Goal: Task Accomplishment & Management: Complete application form

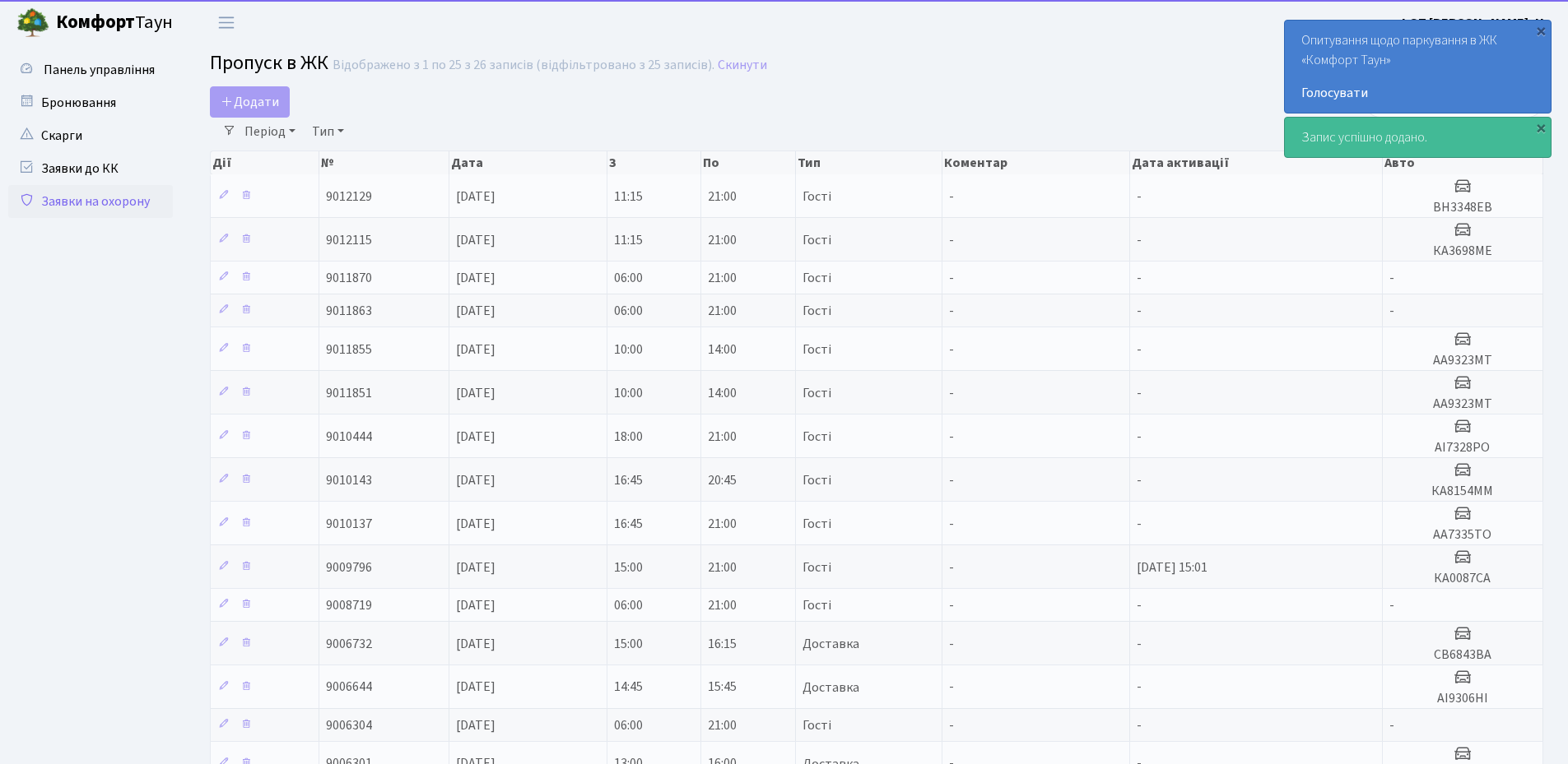
select select "25"
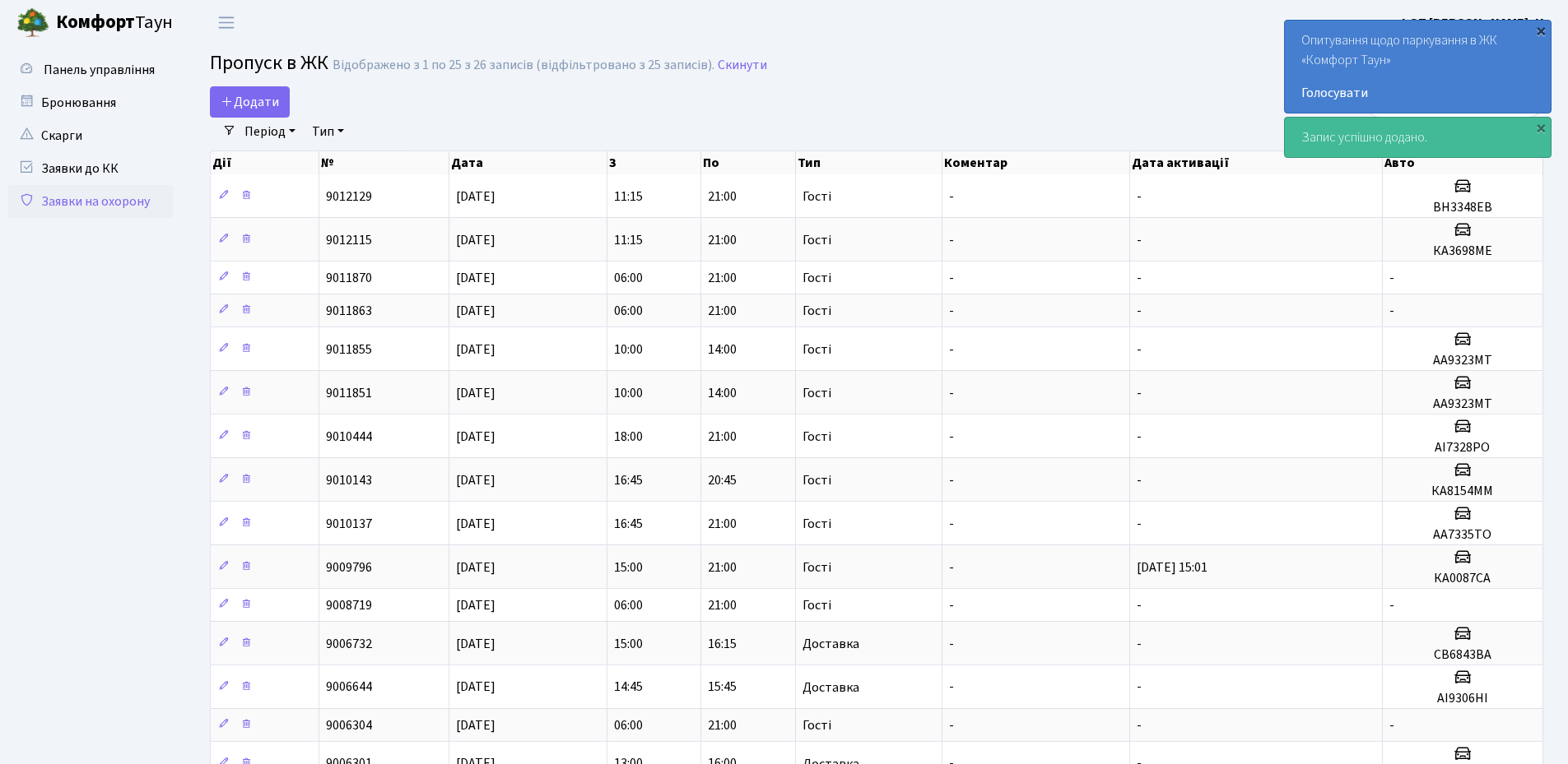
click at [1540, 30] on div "×" at bounding box center [1540, 30] width 16 height 16
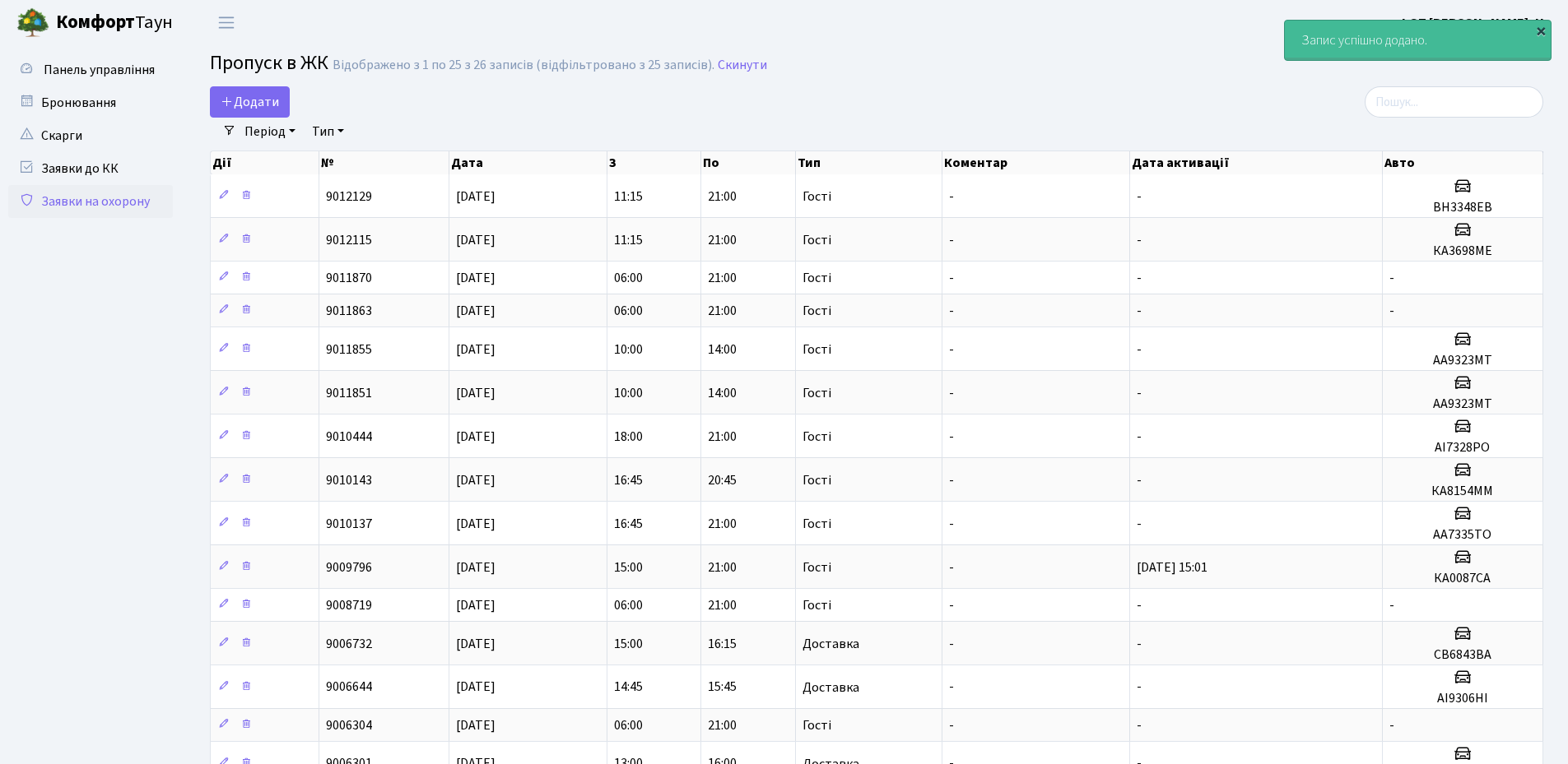
click at [1543, 32] on div "×" at bounding box center [1540, 30] width 16 height 16
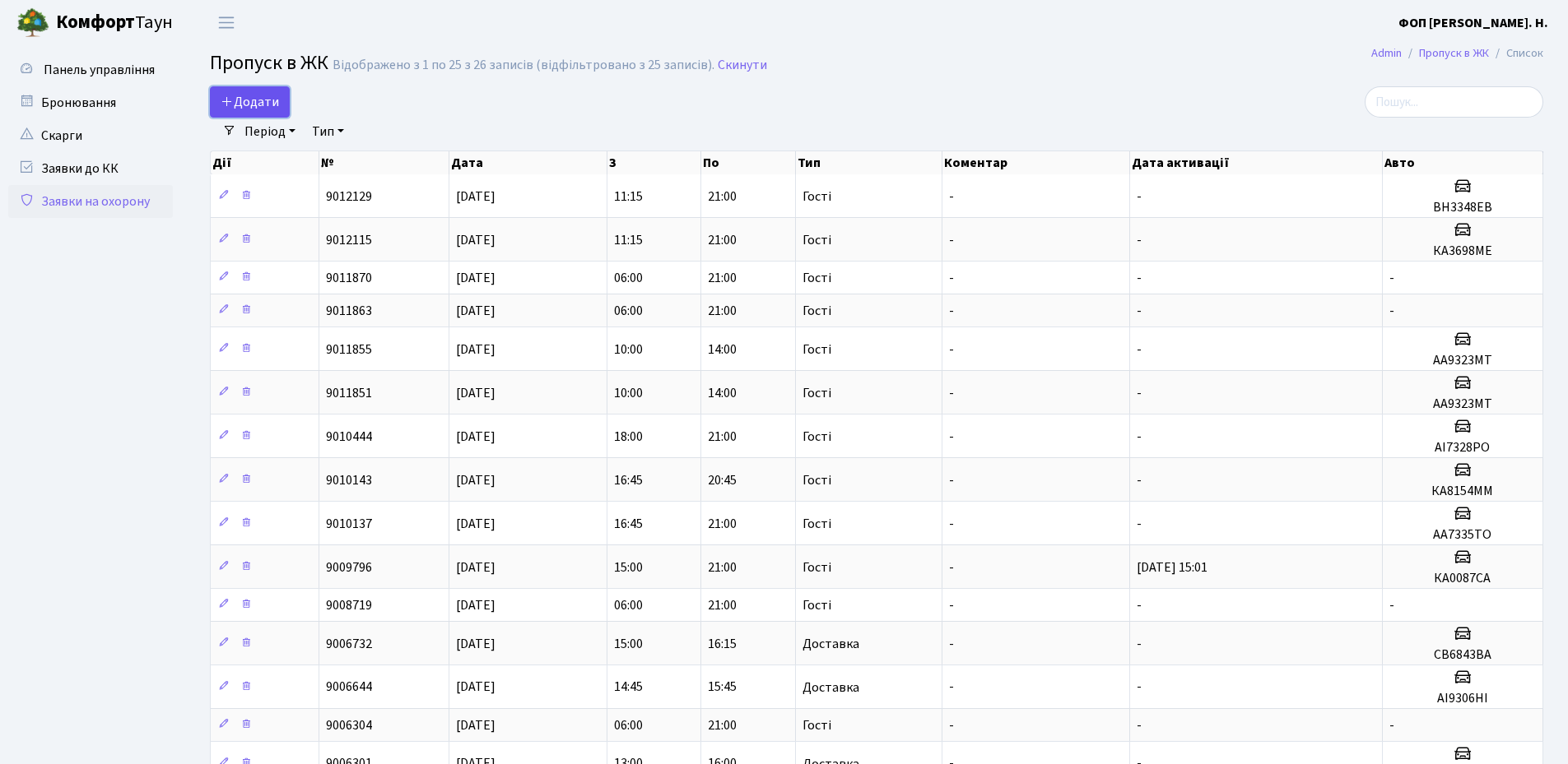
click at [246, 106] on span "Додати" at bounding box center [249, 102] width 58 height 18
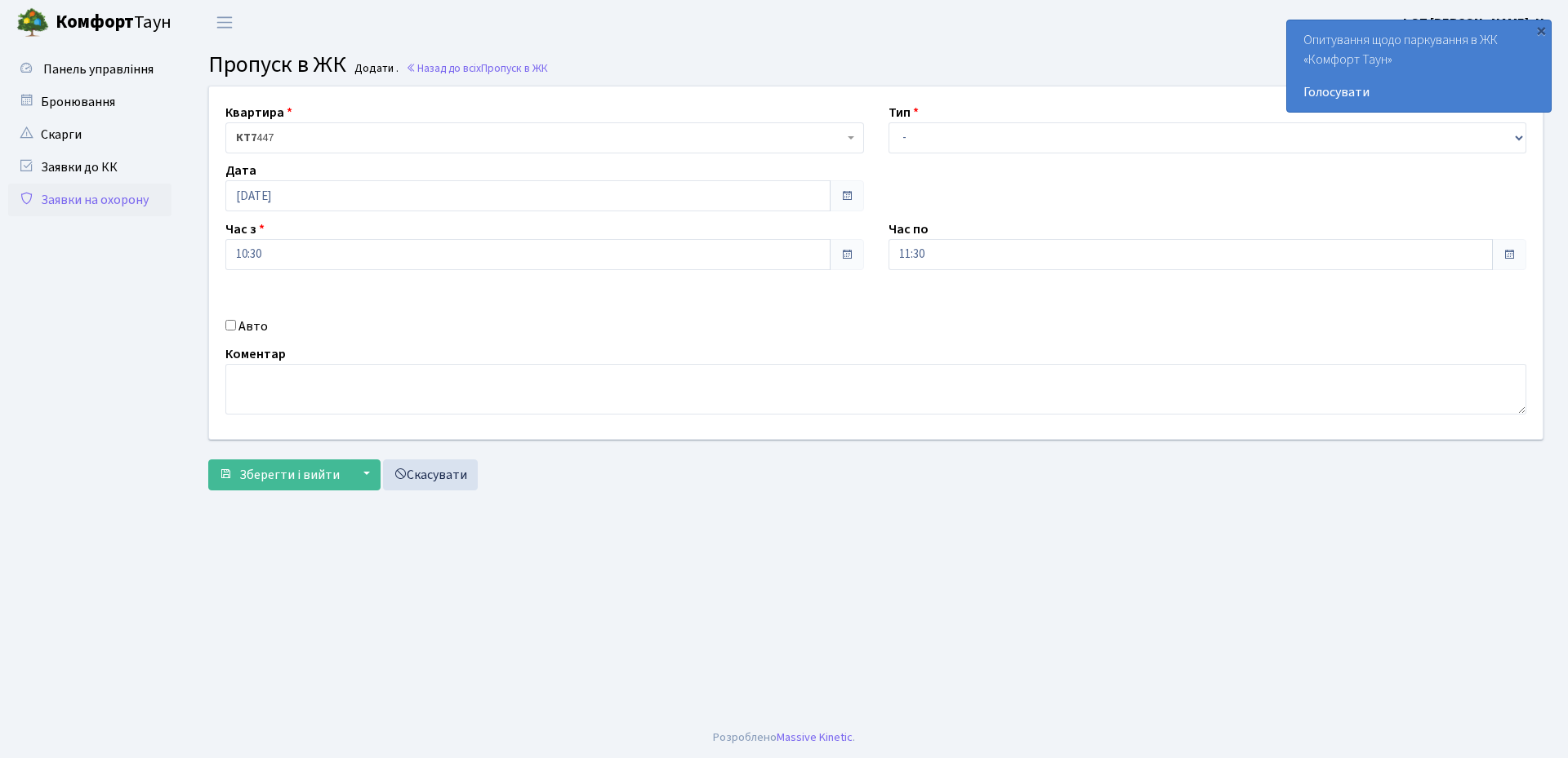
click at [235, 327] on input "Авто" at bounding box center [231, 326] width 11 height 11
checkbox input "true"
type input "КА5372ВА"
click at [963, 266] on input "11:30" at bounding box center [1191, 254] width 605 height 31
click at [933, 448] on icon at bounding box center [933, 439] width 44 height 44
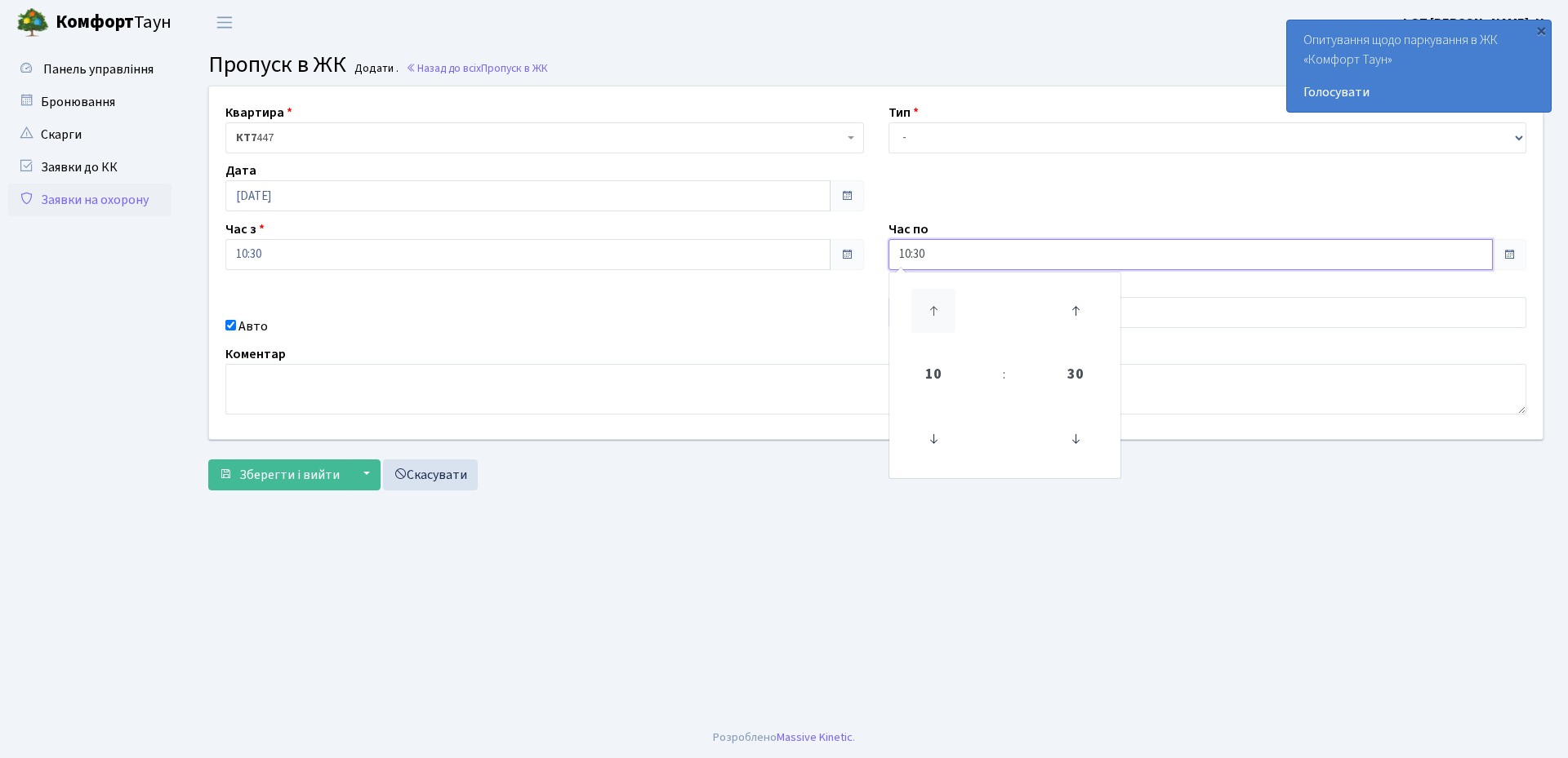
click at [931, 320] on icon at bounding box center [933, 312] width 44 height 44
click at [931, 319] on icon at bounding box center [933, 312] width 44 height 44
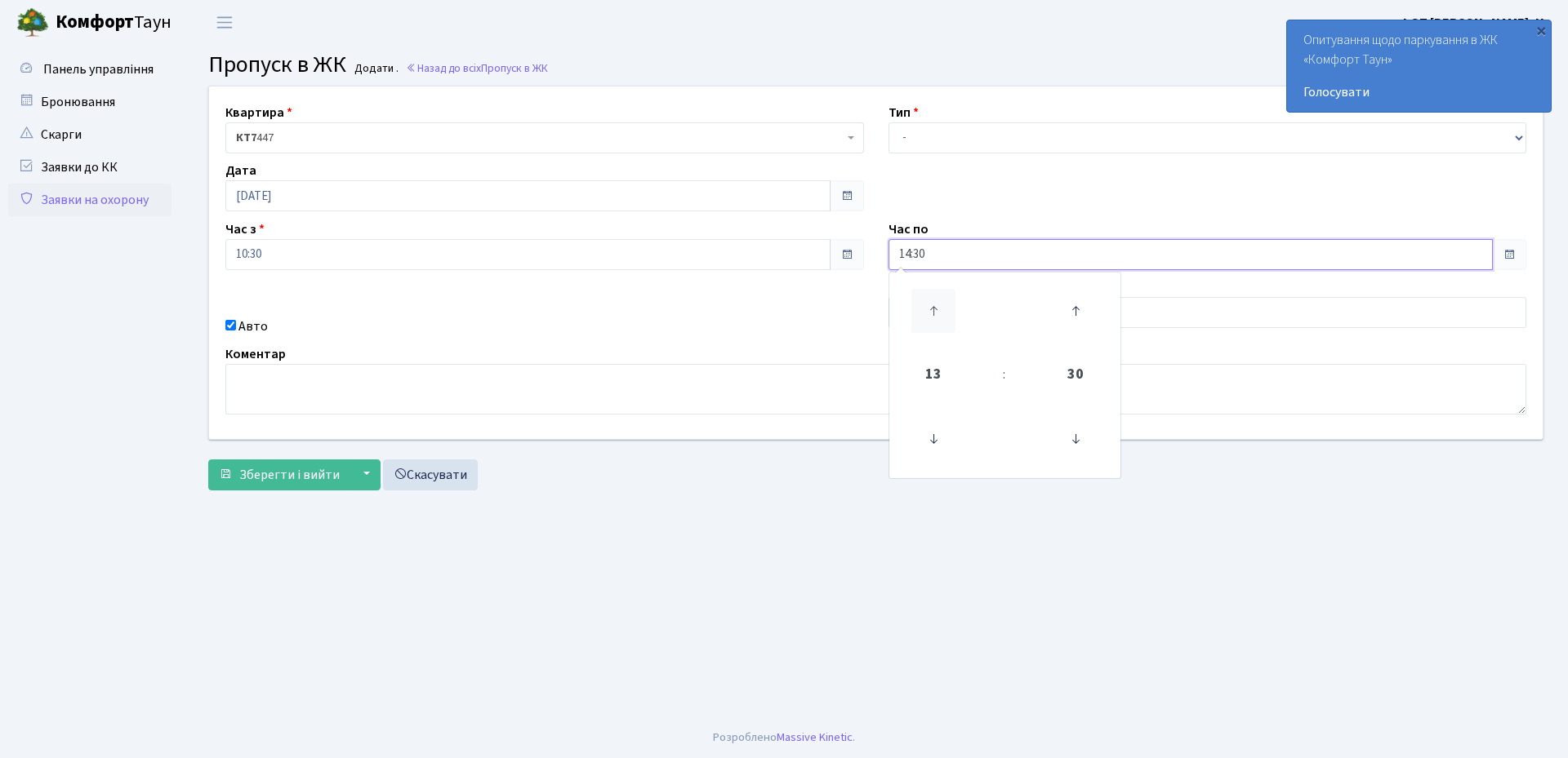
type input "15:30"
click at [897, 571] on main "Admin Пропуск в ЖК Додати Пропуск в ЖК Додати . Назад до всіх Пропуск в ЖК Квар…" at bounding box center [875, 382] width 1384 height 673
click at [962, 147] on select "- Доставка Таксі Гості Сервіс" at bounding box center [1208, 138] width 638 height 31
select select "1"
click at [889, 122] on select "- Доставка Таксі Гості Сервіс" at bounding box center [1208, 138] width 638 height 31
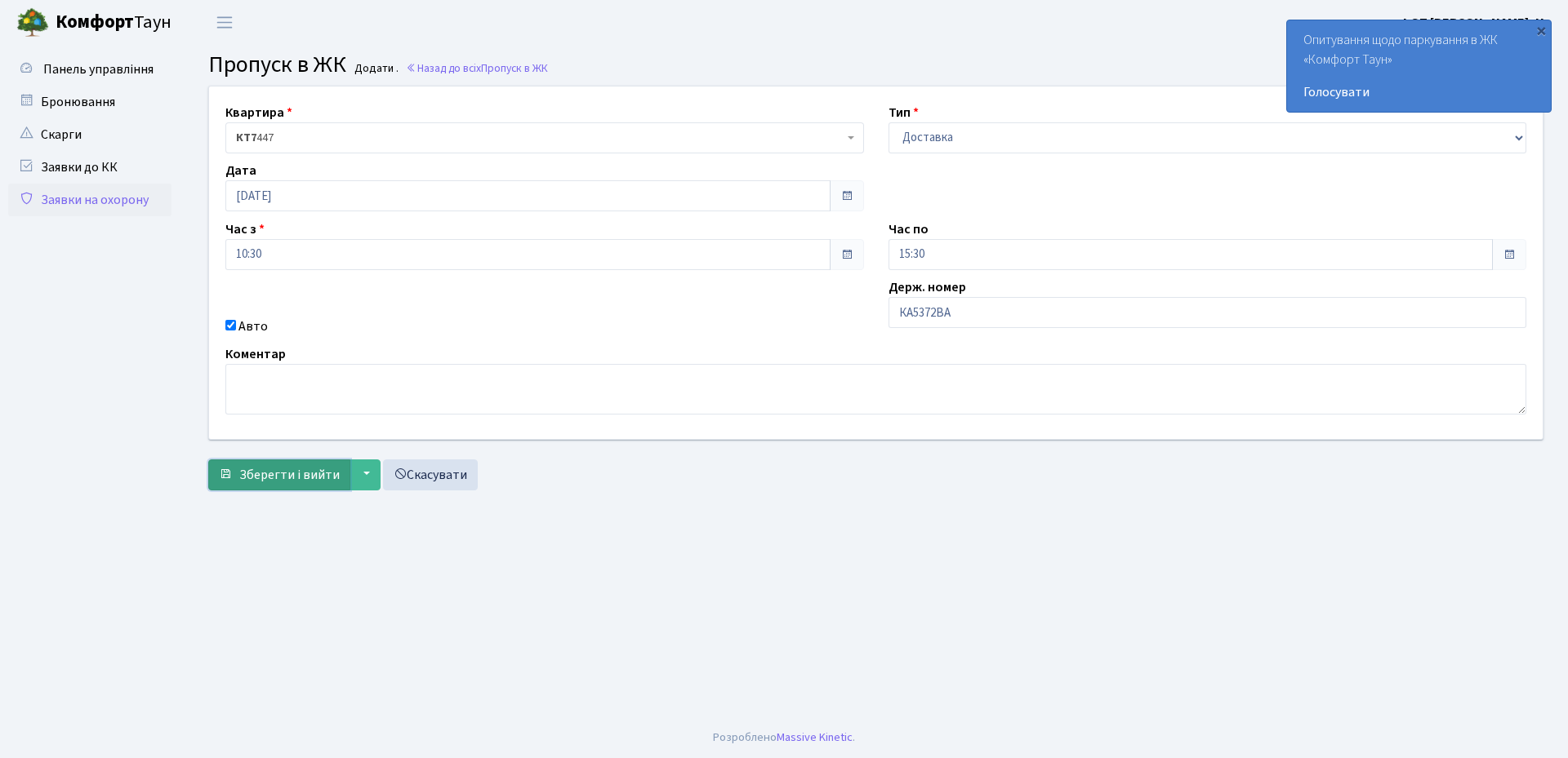
click at [294, 481] on span "Зберегти і вийти" at bounding box center [289, 475] width 100 height 18
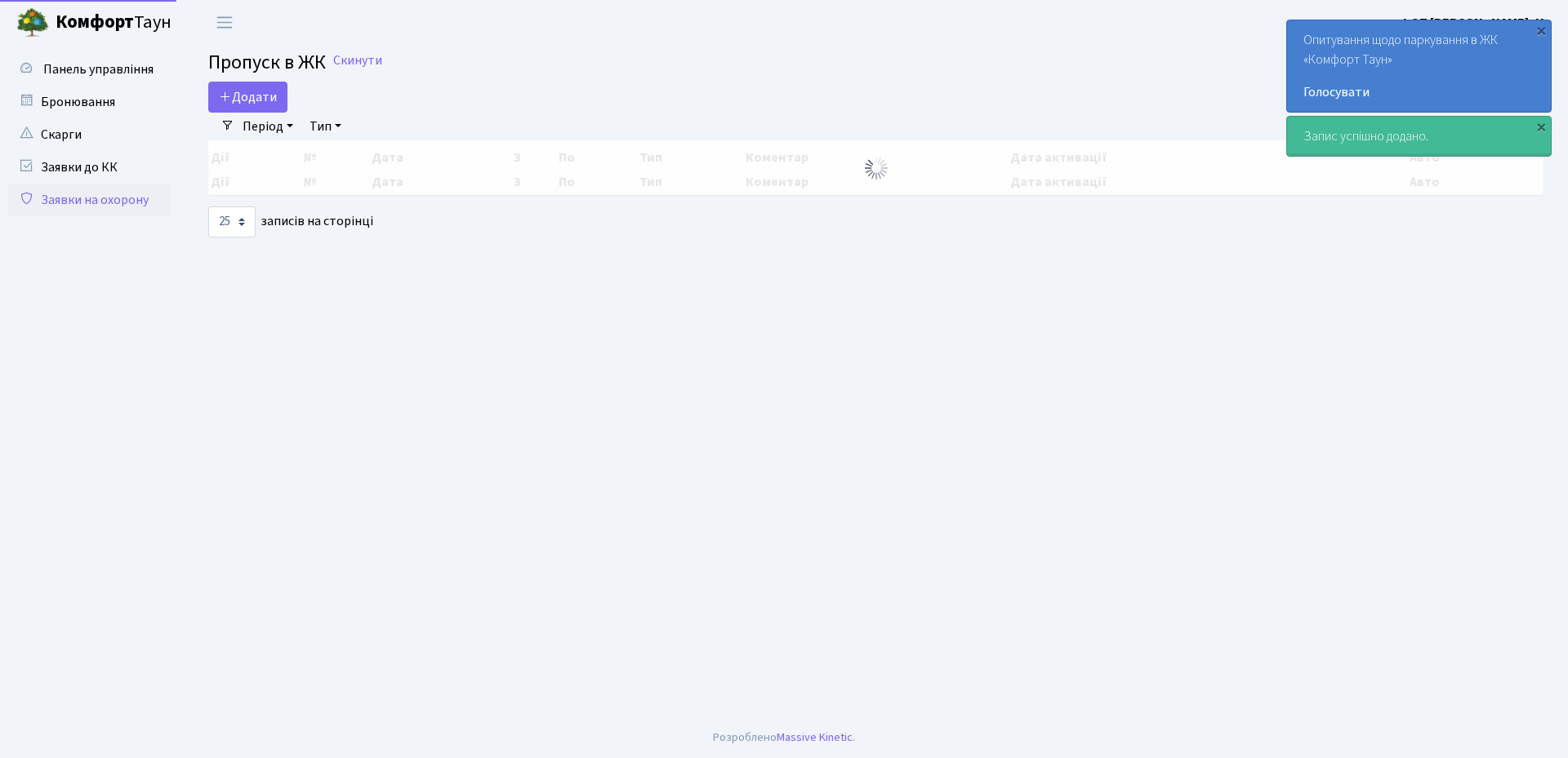
select select "25"
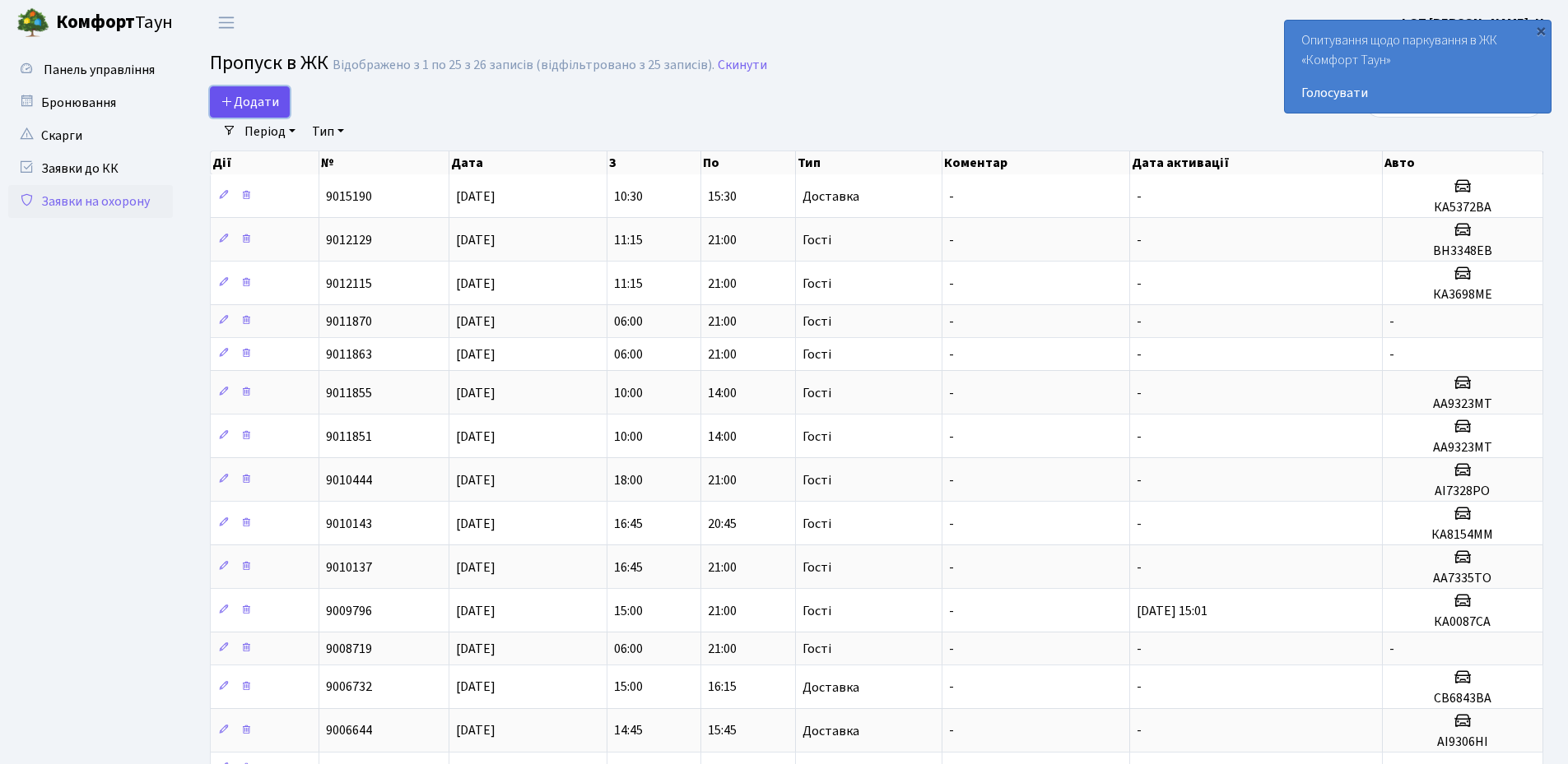
click at [271, 103] on span "Додати" at bounding box center [249, 102] width 58 height 18
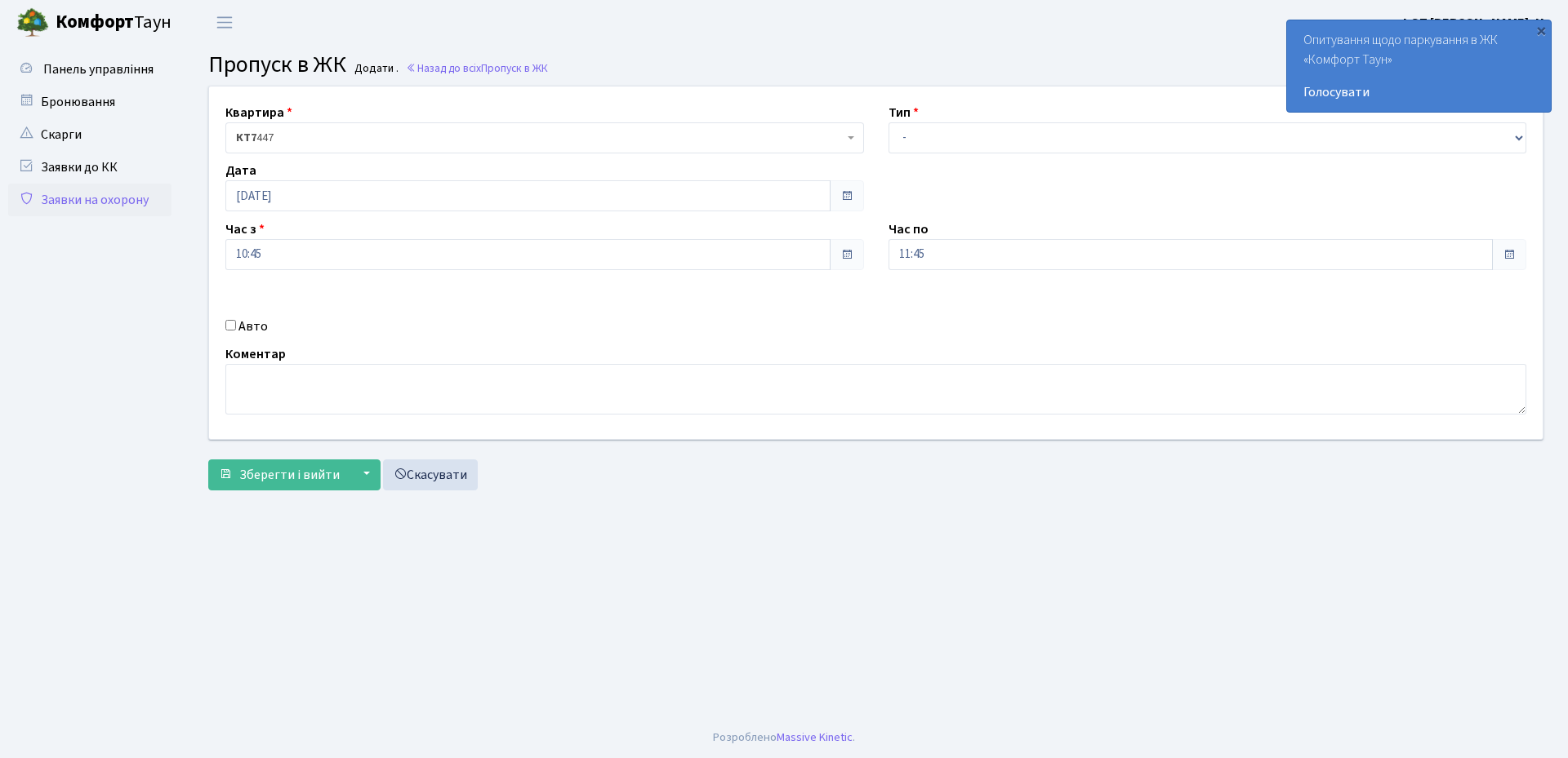
click at [229, 324] on input "Авто" at bounding box center [231, 326] width 11 height 11
checkbox input "true"
type input "ВН3348ЕВ"
click at [958, 255] on input "11:45" at bounding box center [1191, 254] width 605 height 31
click at [937, 432] on icon at bounding box center [933, 439] width 44 height 44
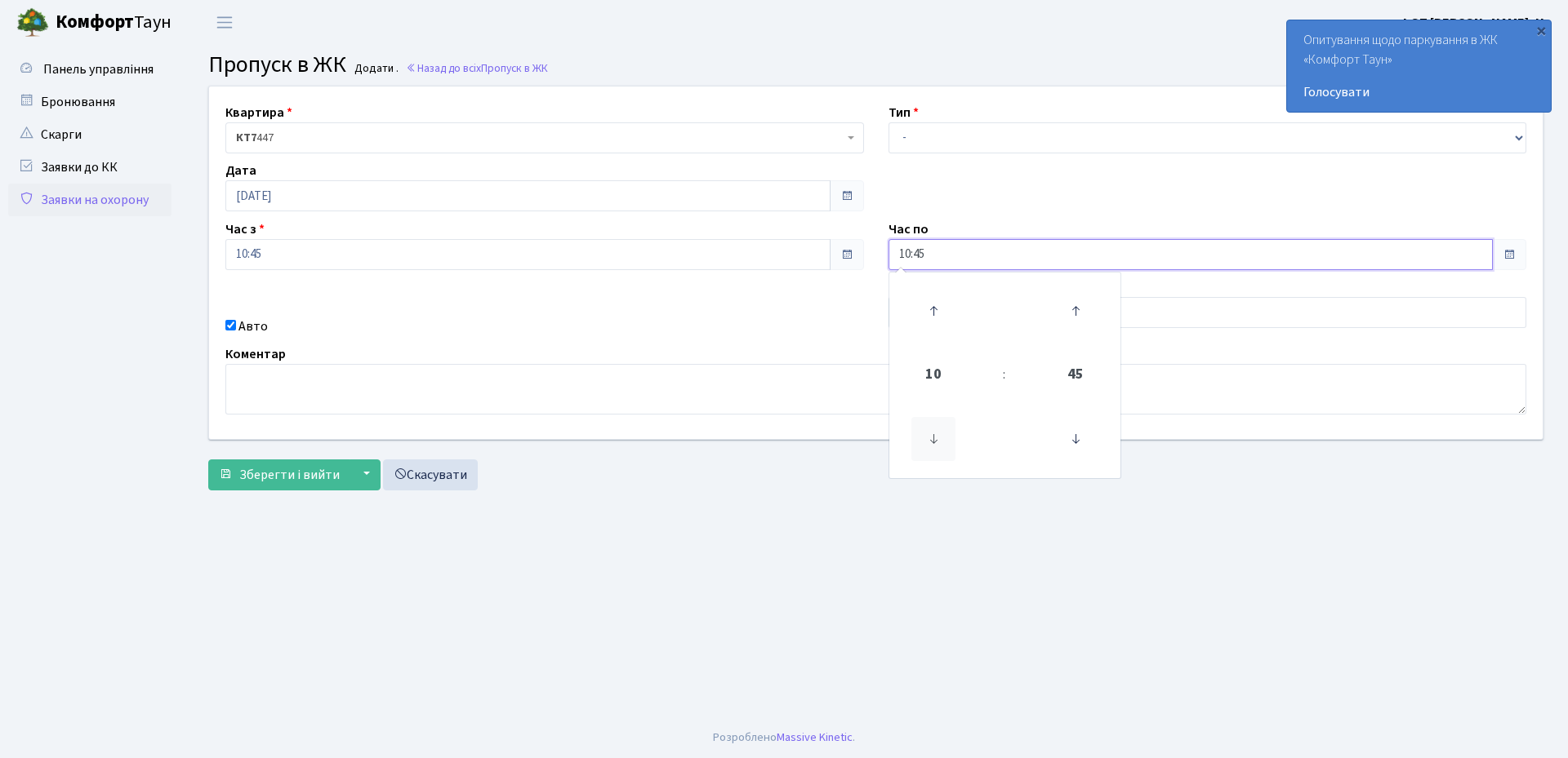
click at [937, 432] on icon at bounding box center [933, 439] width 44 height 44
click at [931, 301] on icon at bounding box center [933, 312] width 44 height 44
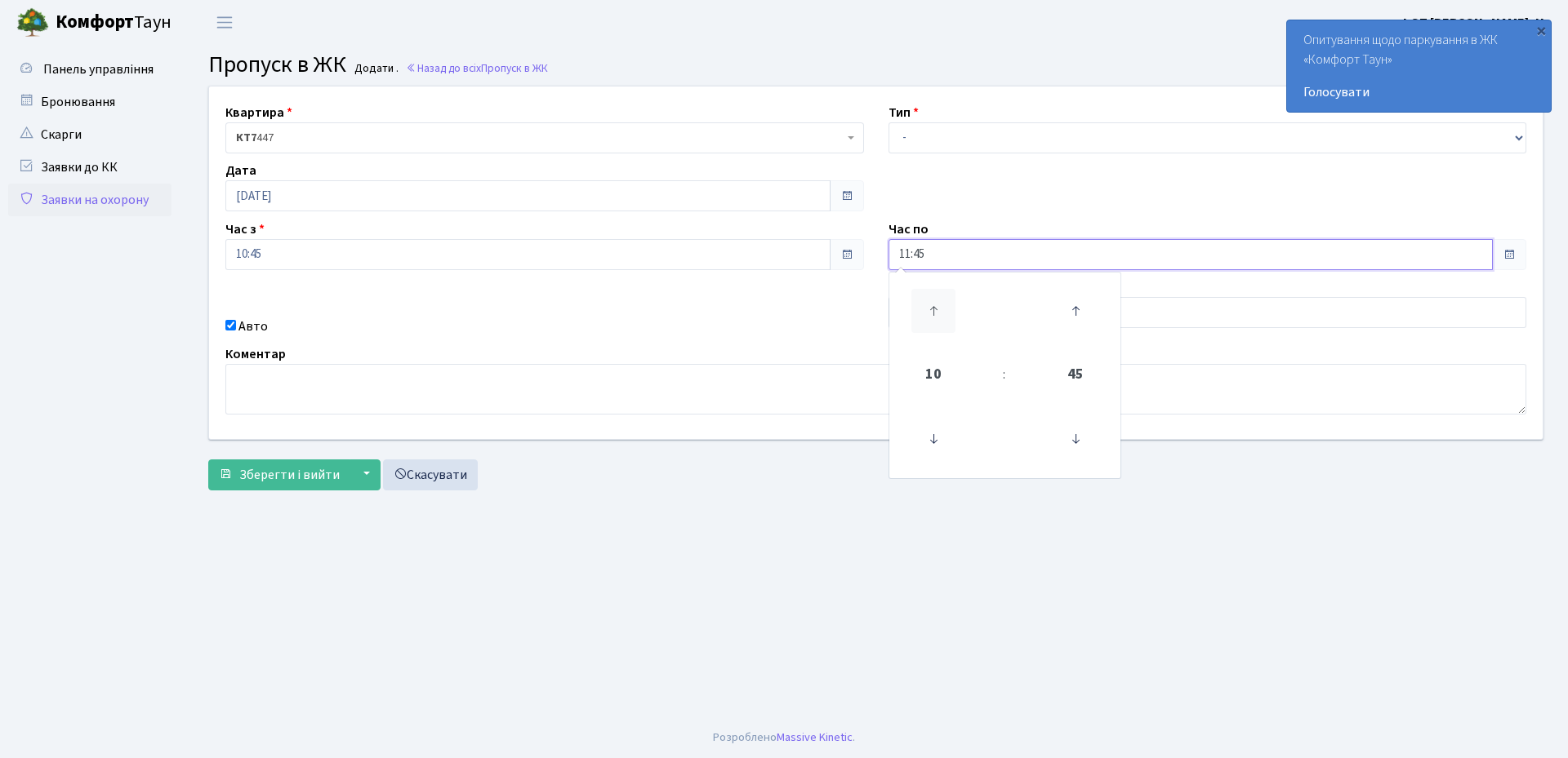
click at [931, 301] on icon at bounding box center [933, 312] width 44 height 44
type input "15:45"
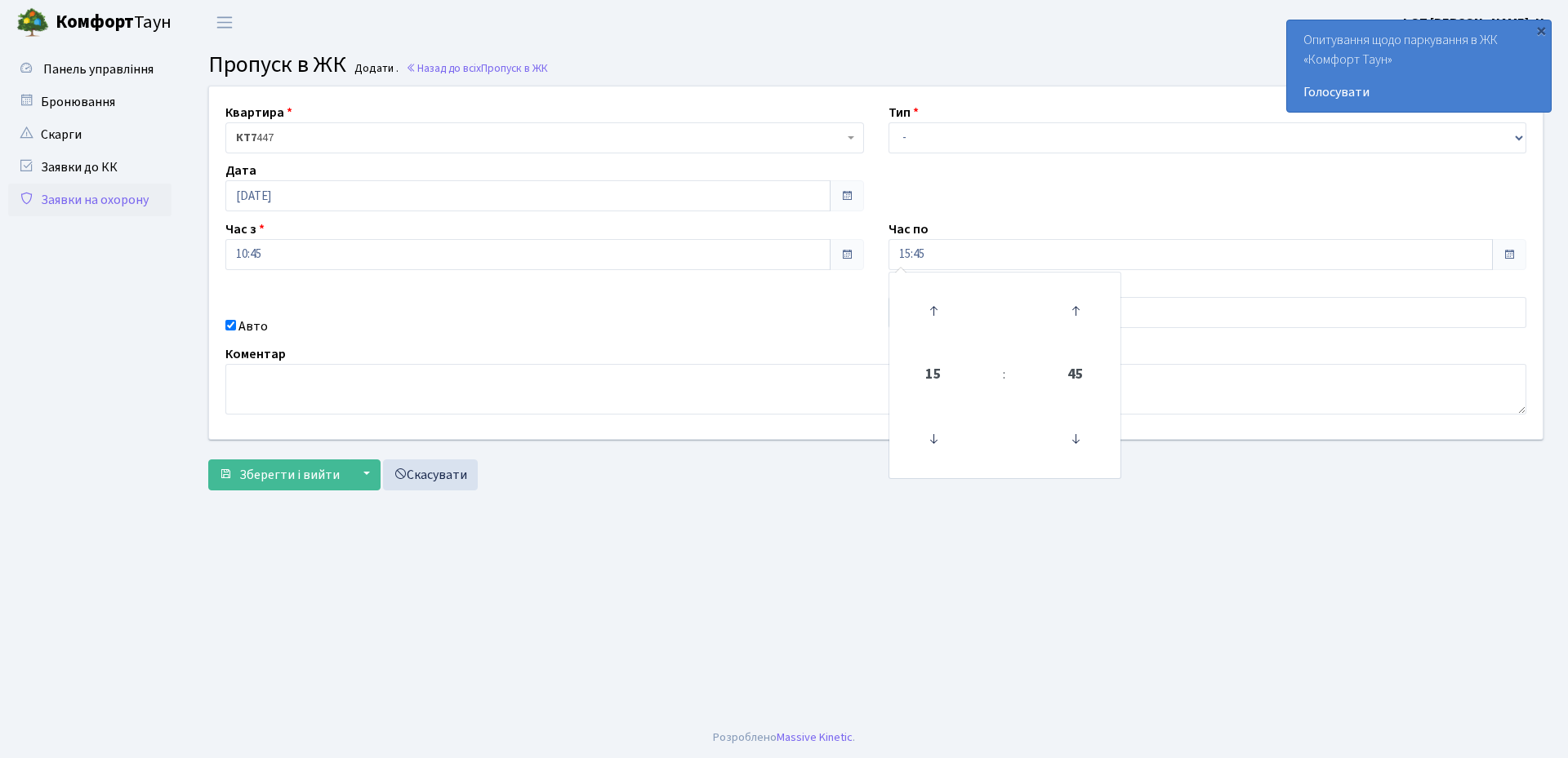
click at [859, 565] on main "Admin Пропуск в ЖК Додати Пропуск в ЖК Додати . Назад до всіх Пропуск в ЖК Квар…" at bounding box center [875, 382] width 1384 height 673
drag, startPoint x: 952, startPoint y: 140, endPoint x: 952, endPoint y: 153, distance: 13.0
click at [952, 140] on select "- Доставка Таксі Гості Сервіс" at bounding box center [1208, 138] width 638 height 31
select select "1"
click at [889, 122] on select "- Доставка Таксі Гості Сервіс" at bounding box center [1208, 138] width 638 height 31
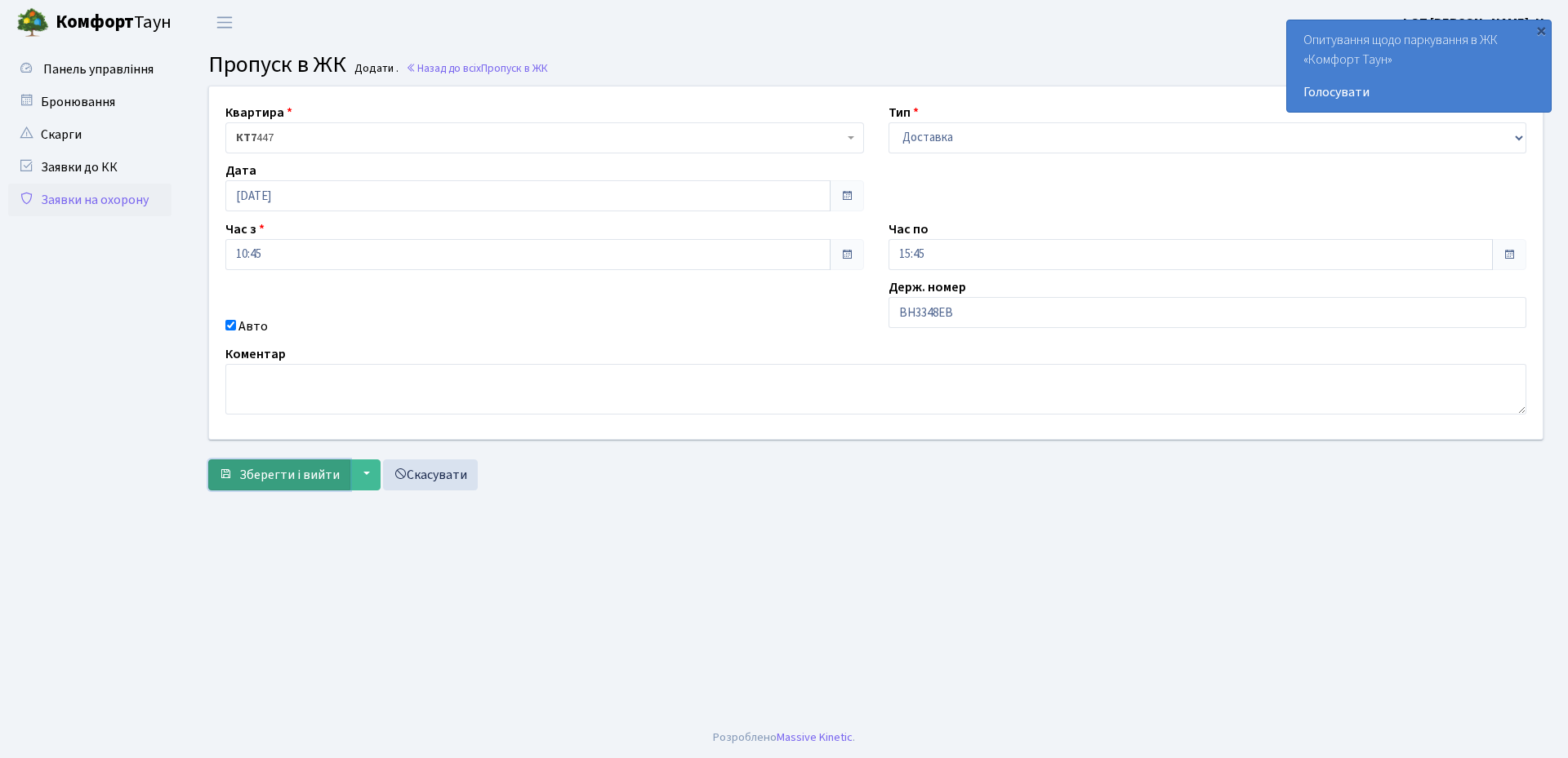
click at [313, 473] on span "Зберегти і вийти" at bounding box center [289, 475] width 100 height 18
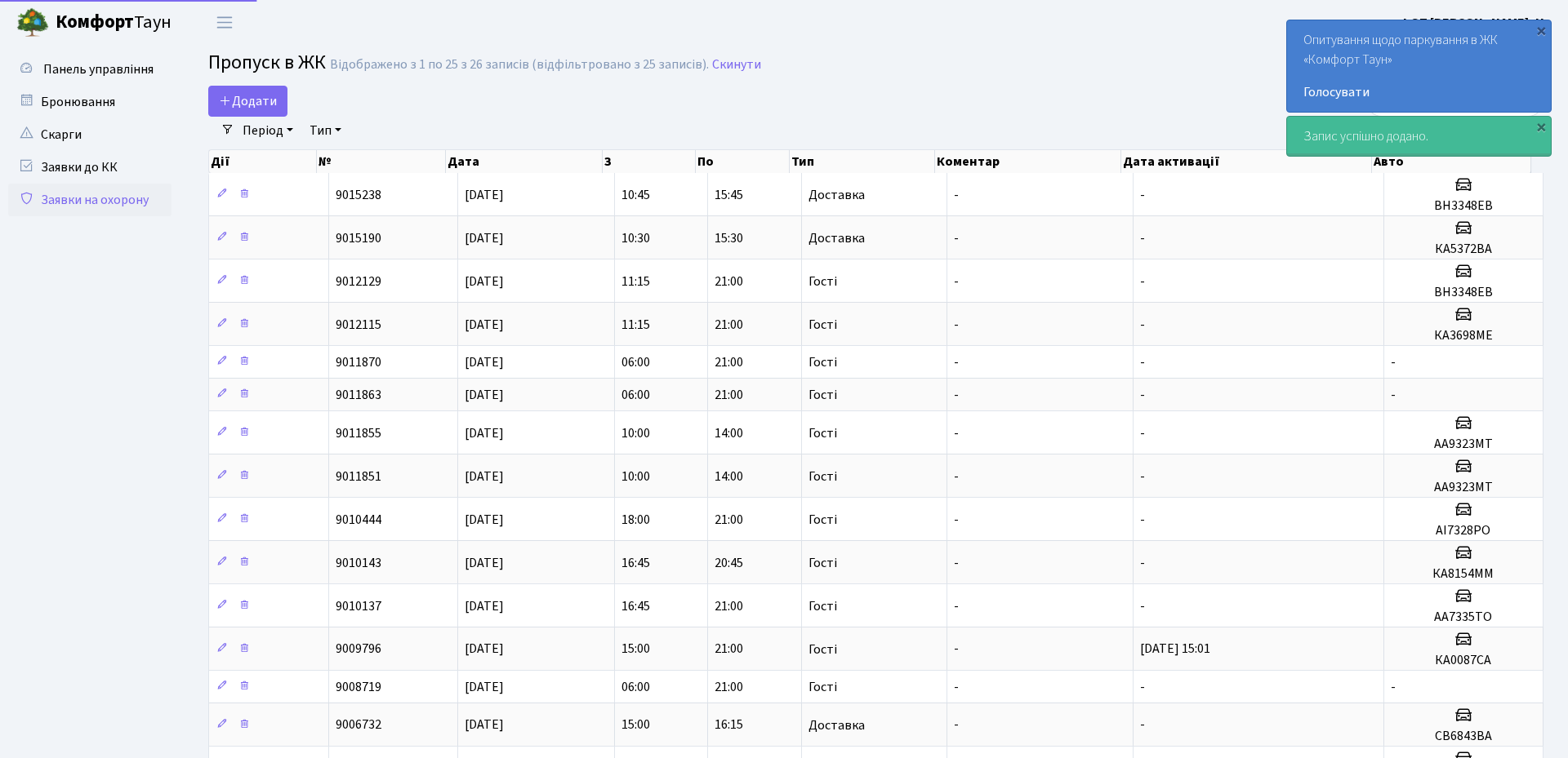
select select "25"
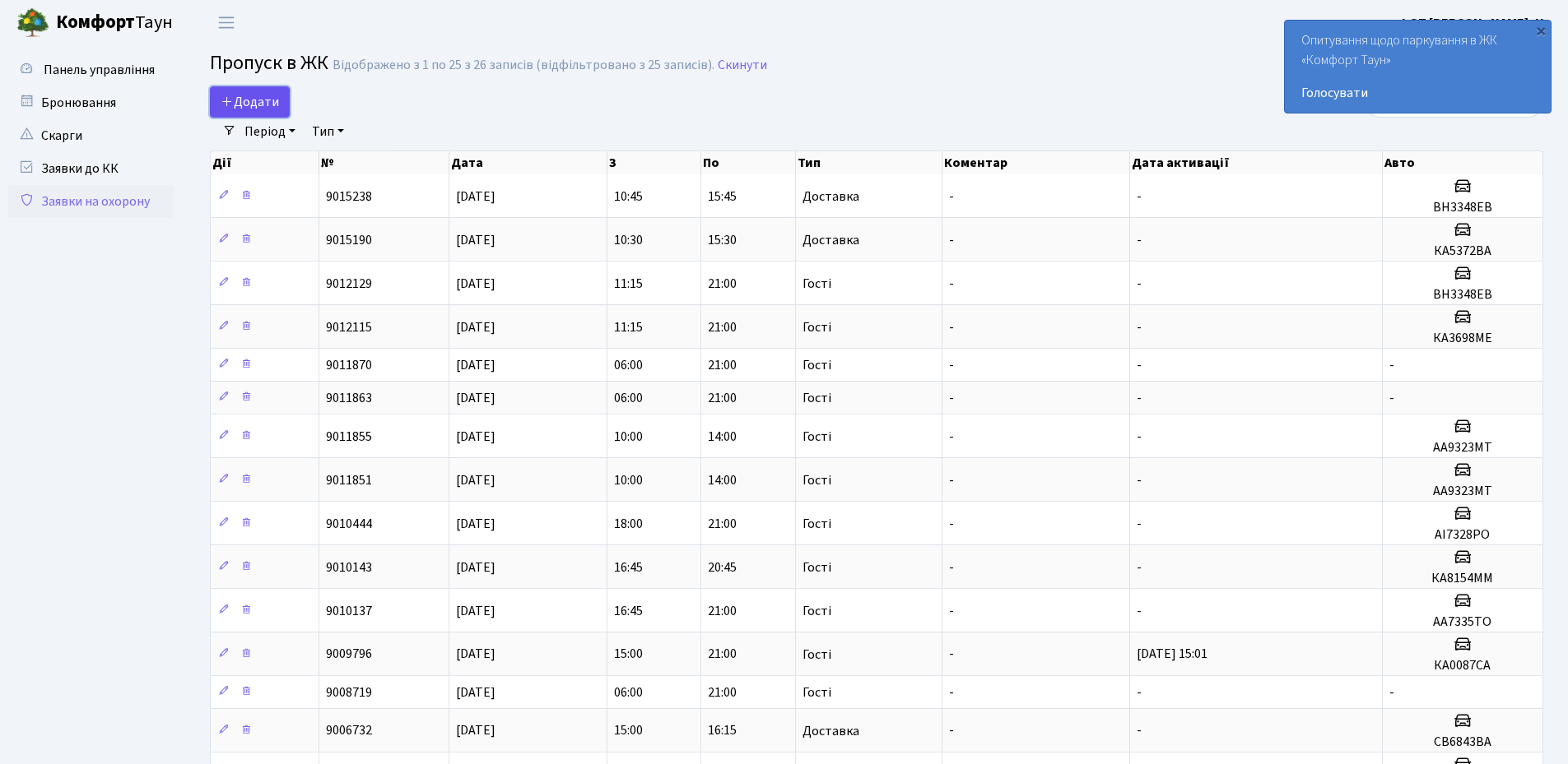
click at [278, 103] on span "Додати" at bounding box center [249, 102] width 58 height 18
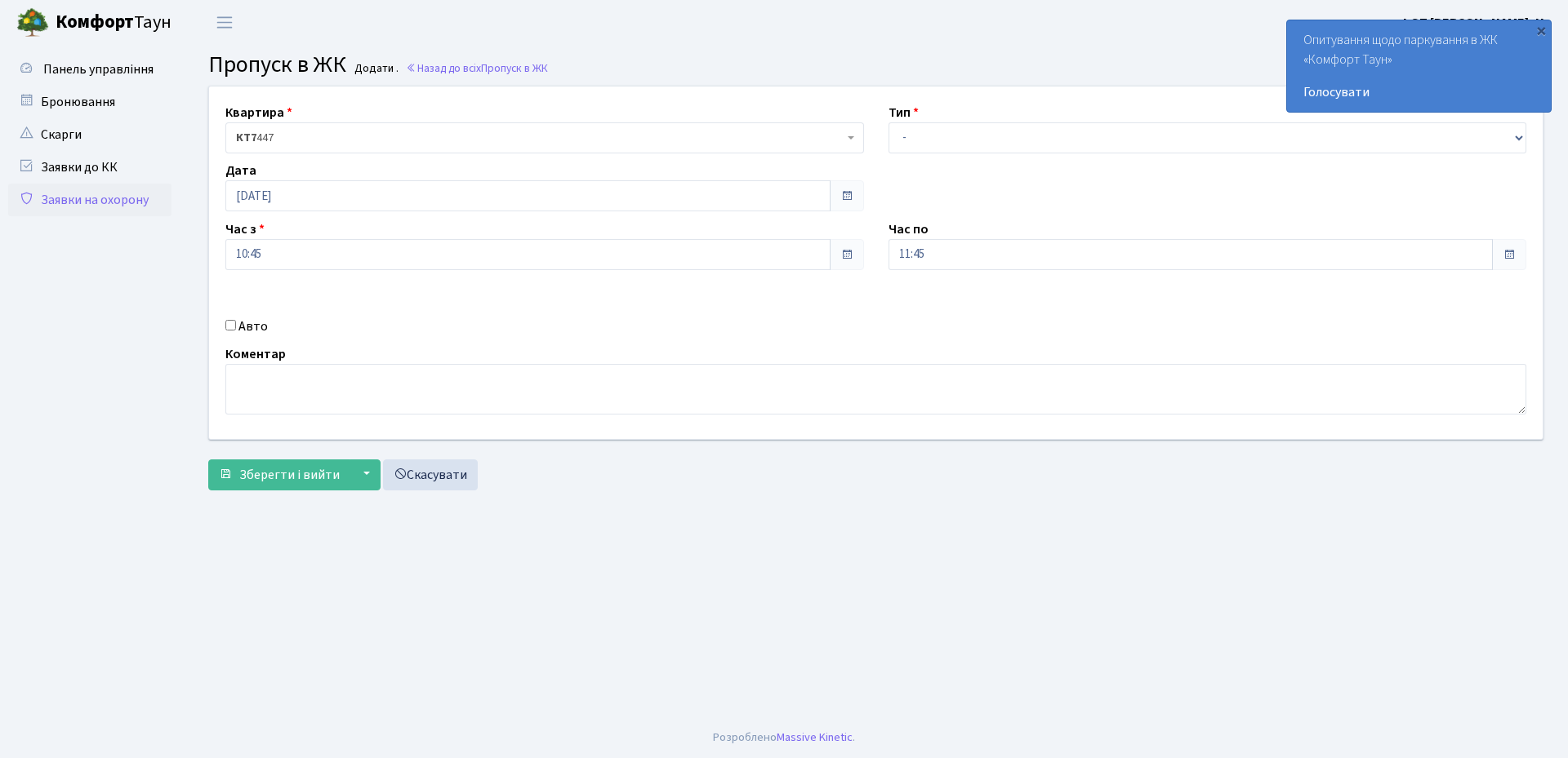
click at [236, 327] on div "Авто" at bounding box center [544, 327] width 663 height 20
click at [232, 326] on input "Авто" at bounding box center [231, 326] width 11 height 11
checkbox input "true"
